Goal: Task Accomplishment & Management: Complete application form

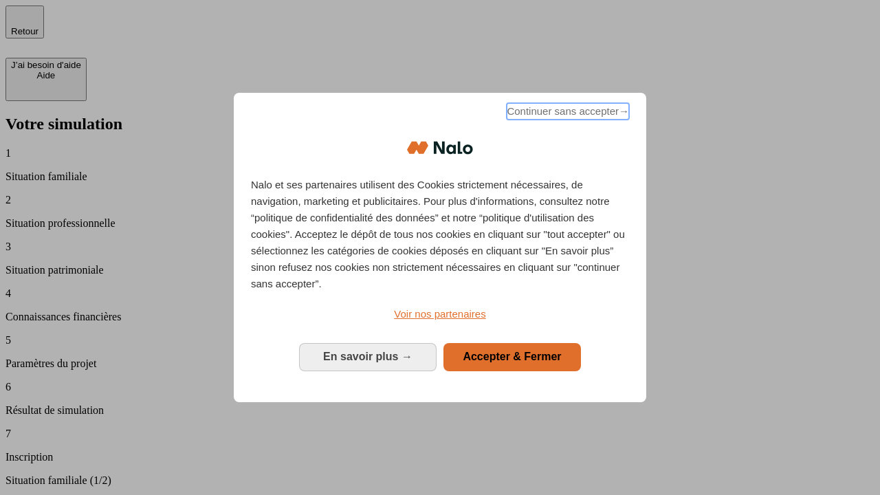
click at [566, 113] on span "Continuer sans accepter →" at bounding box center [568, 111] width 122 height 16
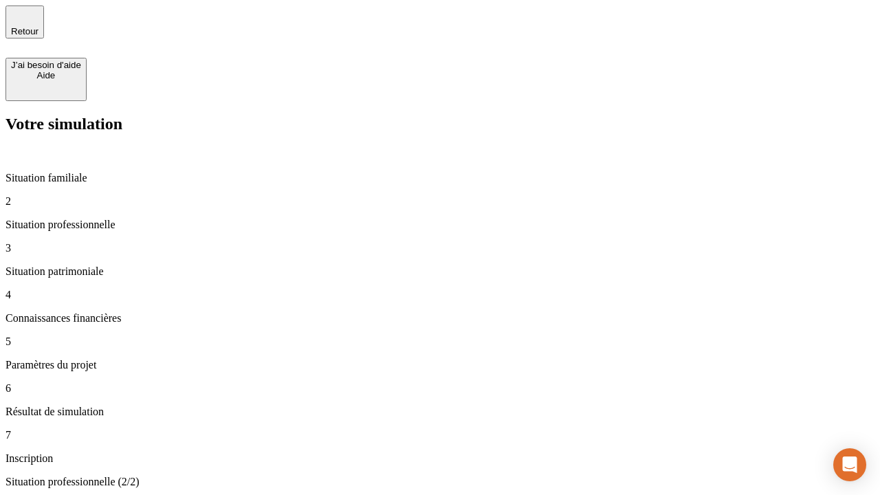
type input "30 000"
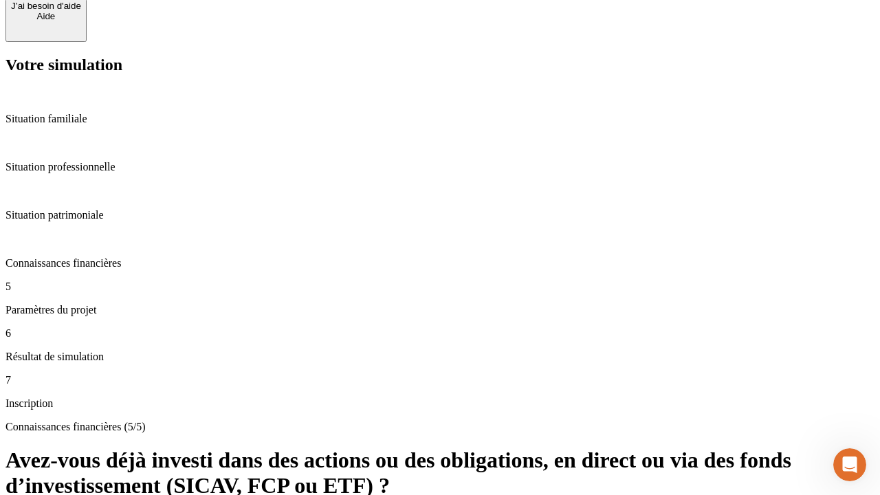
scroll to position [49, 0]
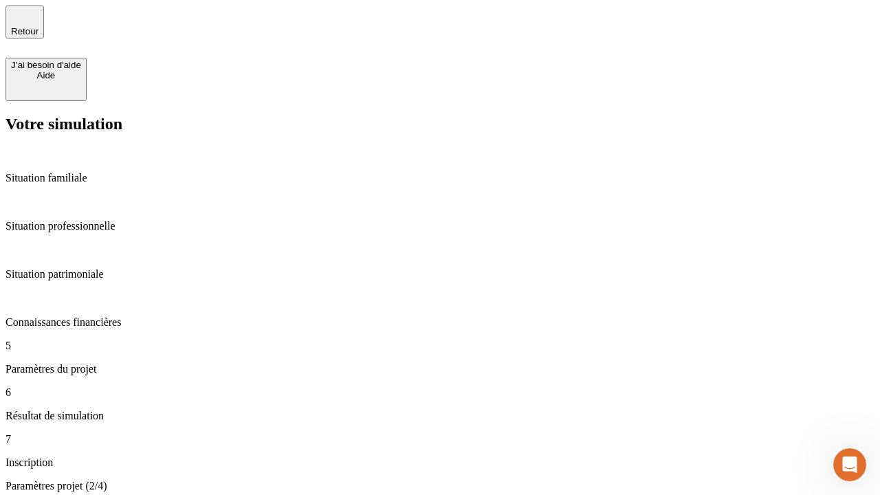
type input "25"
type input "64"
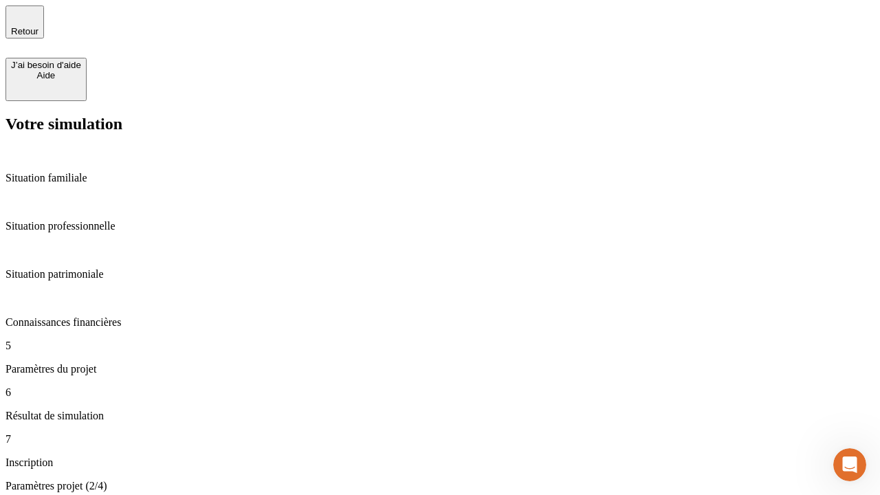
type input "1 000"
type input "640"
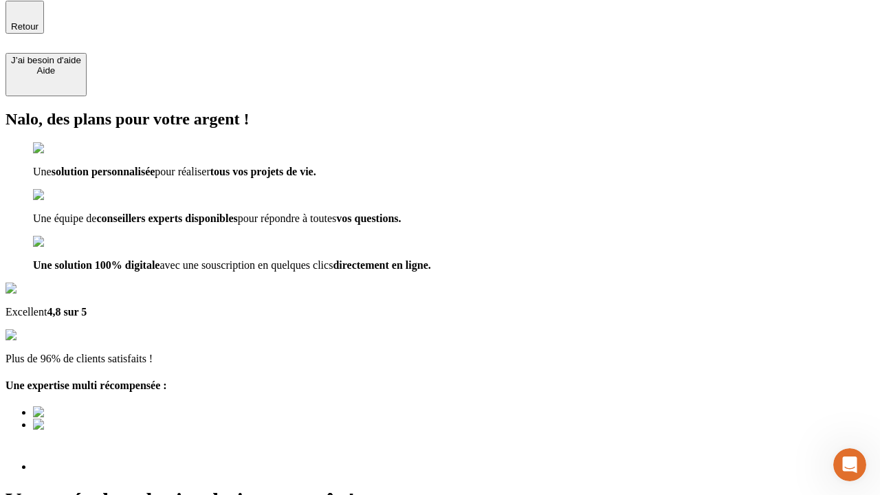
scroll to position [17, 0]
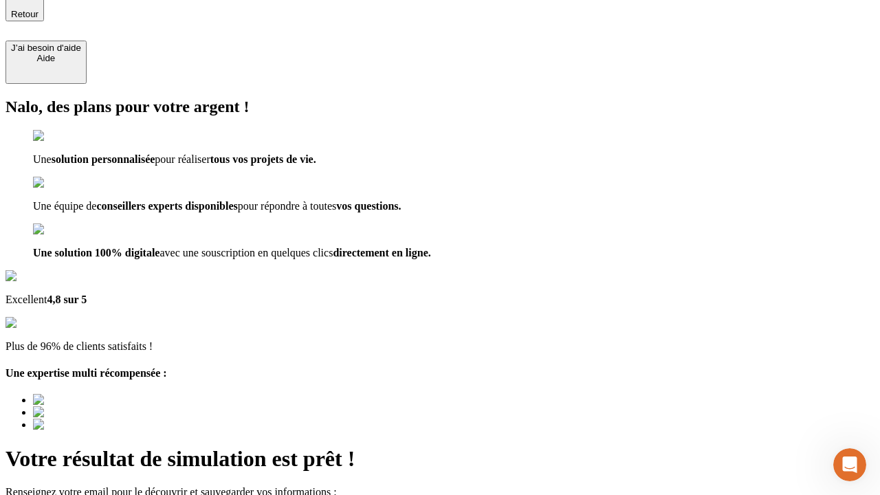
type input "[EMAIL_ADDRESS][PERSON_NAME][DOMAIN_NAME]"
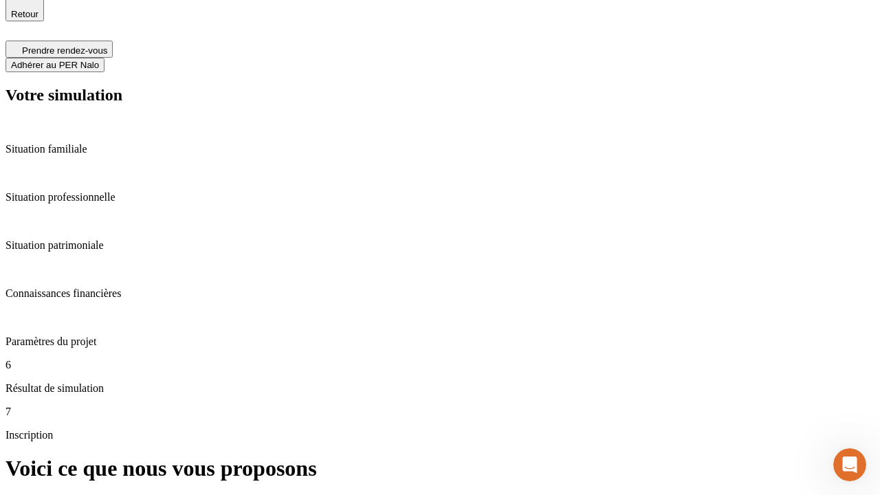
click at [99, 60] on span "Adhérer au PER Nalo" at bounding box center [55, 65] width 88 height 10
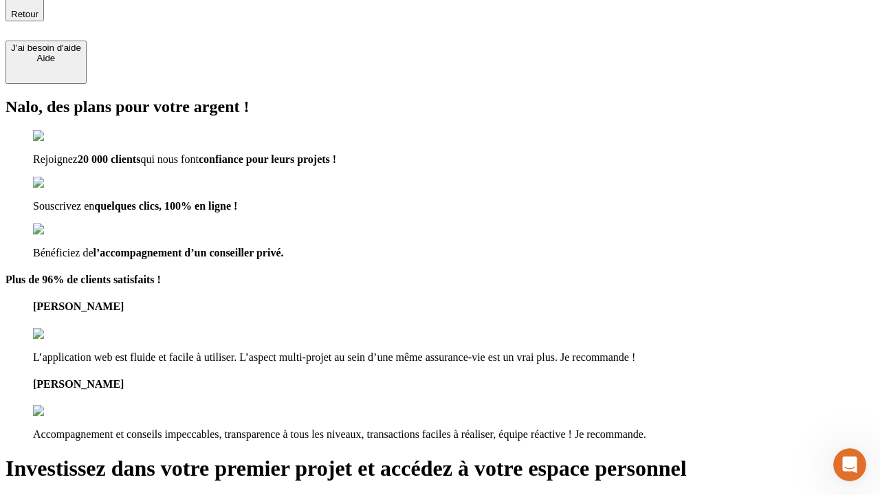
scroll to position [15, 0]
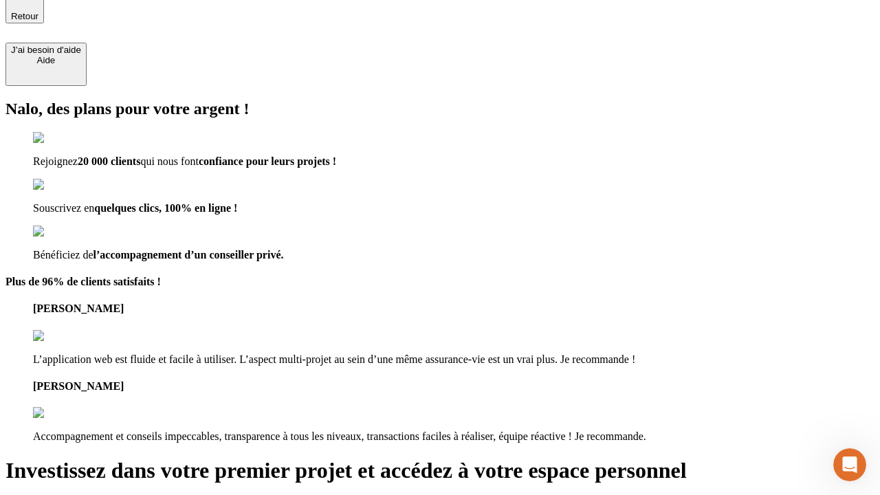
type input "[PERSON_NAME][EMAIL_ADDRESS][DOMAIN_NAME]"
